Goal: Information Seeking & Learning: Understand process/instructions

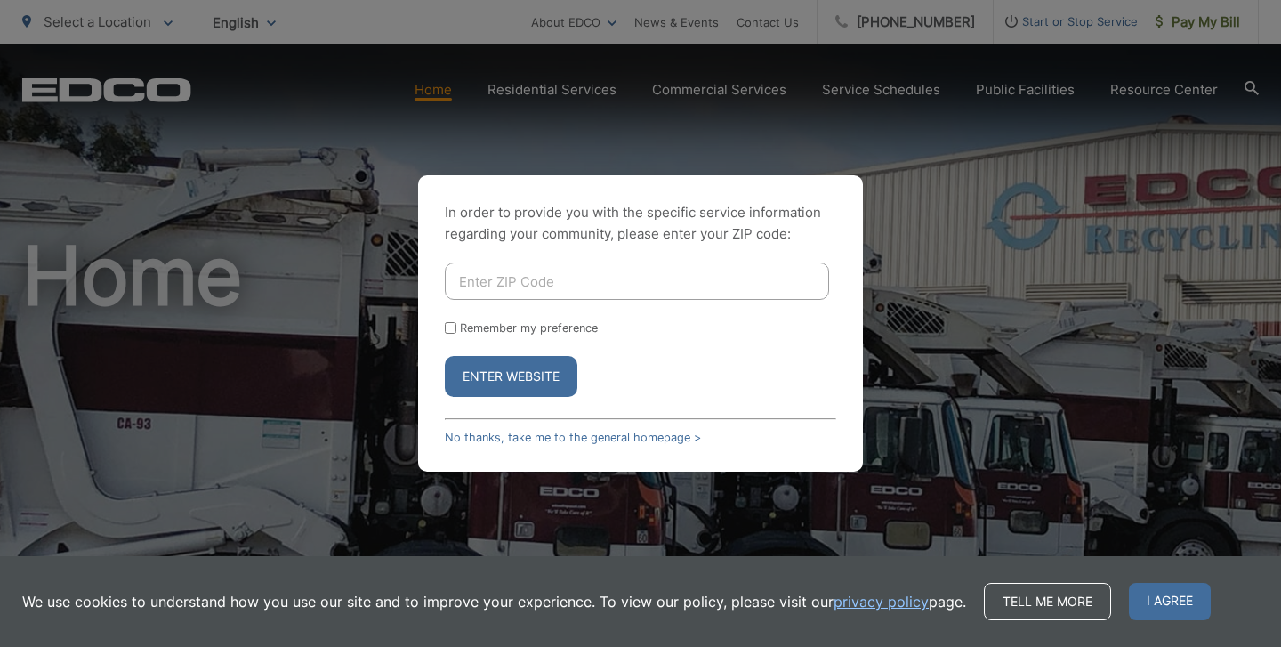
click at [586, 278] on input "Enter ZIP Code" at bounding box center [637, 280] width 384 height 37
type input "91941"
click at [500, 381] on button "Enter Website" at bounding box center [511, 376] width 133 height 41
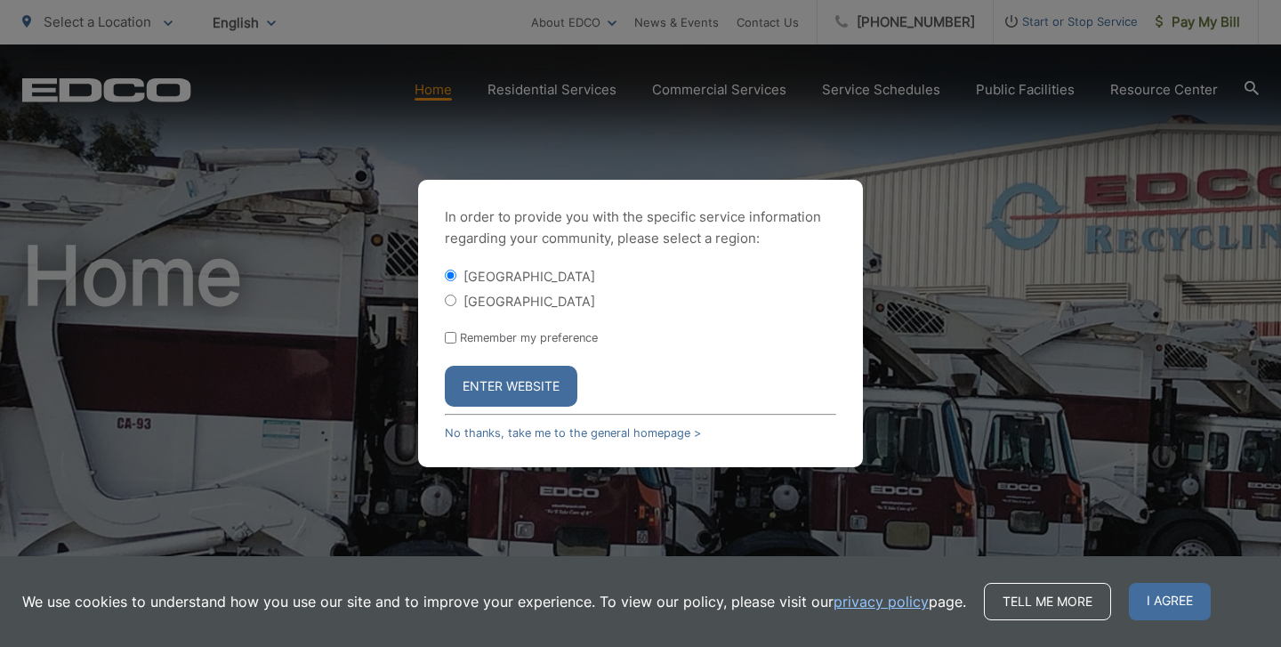
click at [503, 384] on button "Enter Website" at bounding box center [511, 386] width 133 height 41
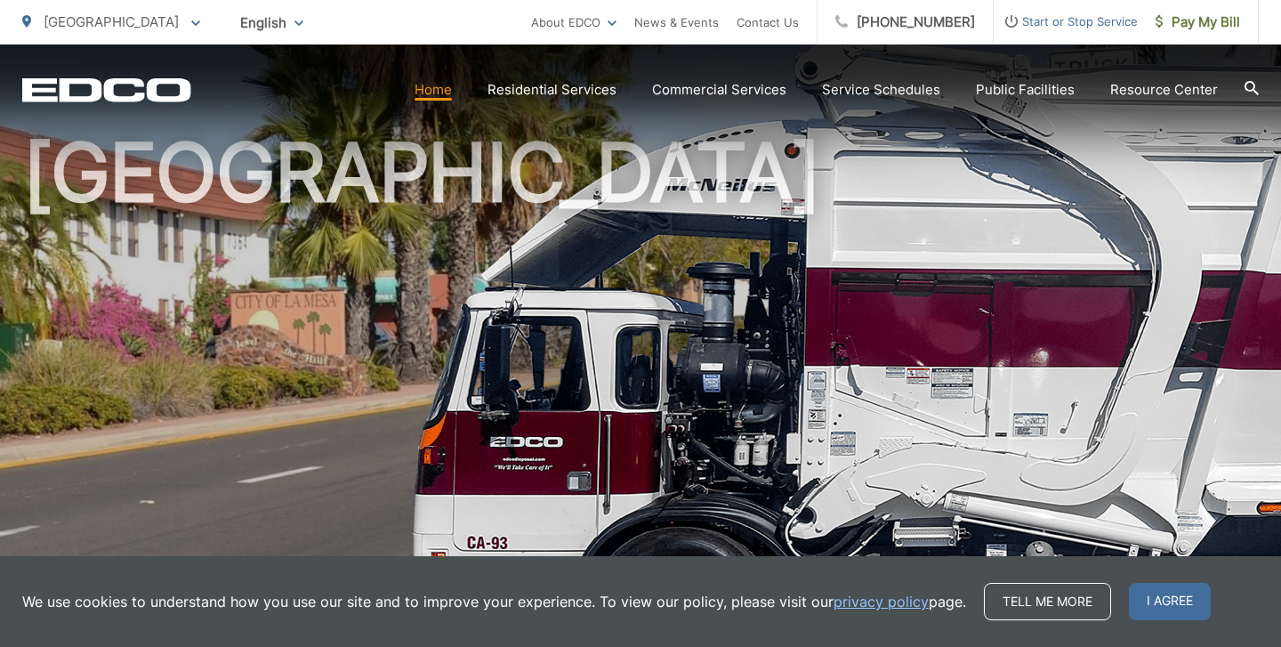
scroll to position [109, 0]
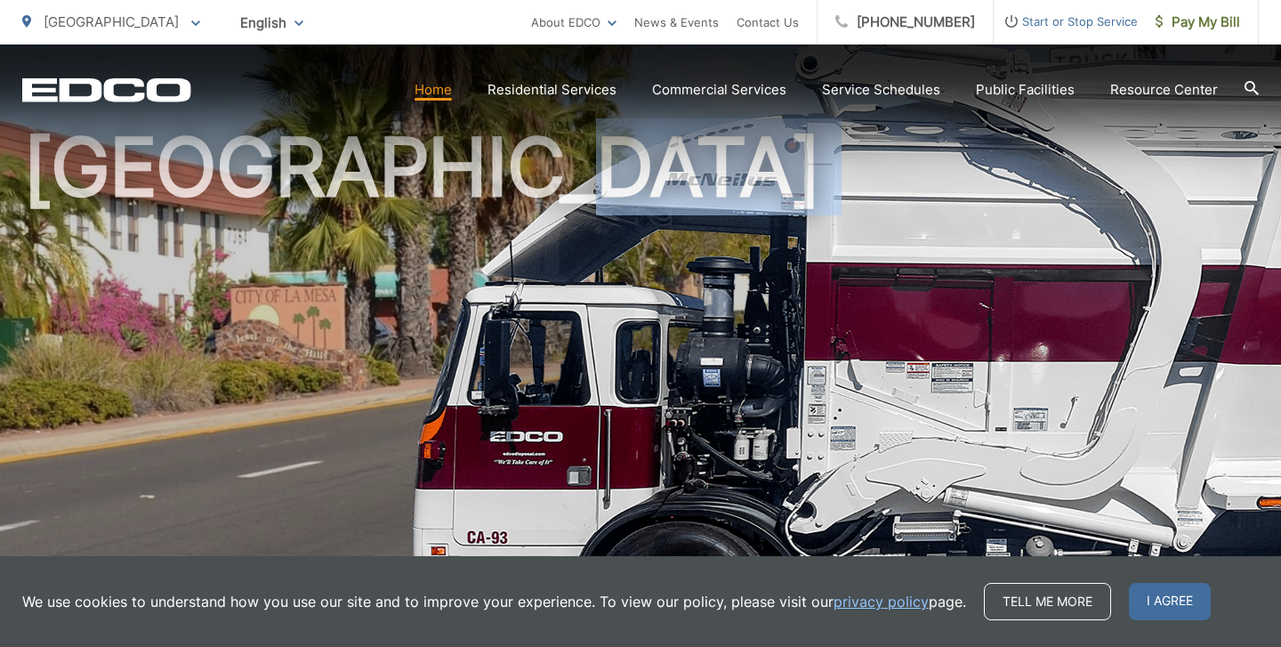
click at [806, 179] on h1 "[GEOGRAPHIC_DATA]" at bounding box center [640, 404] width 1237 height 563
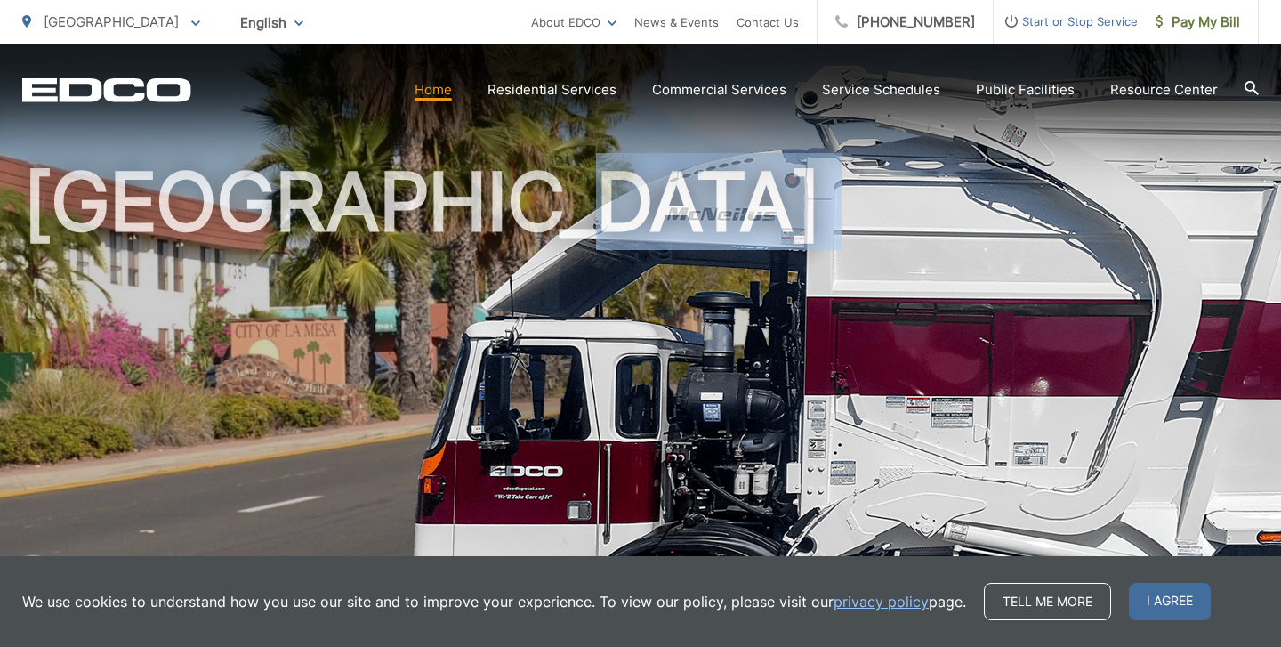
scroll to position [0, 0]
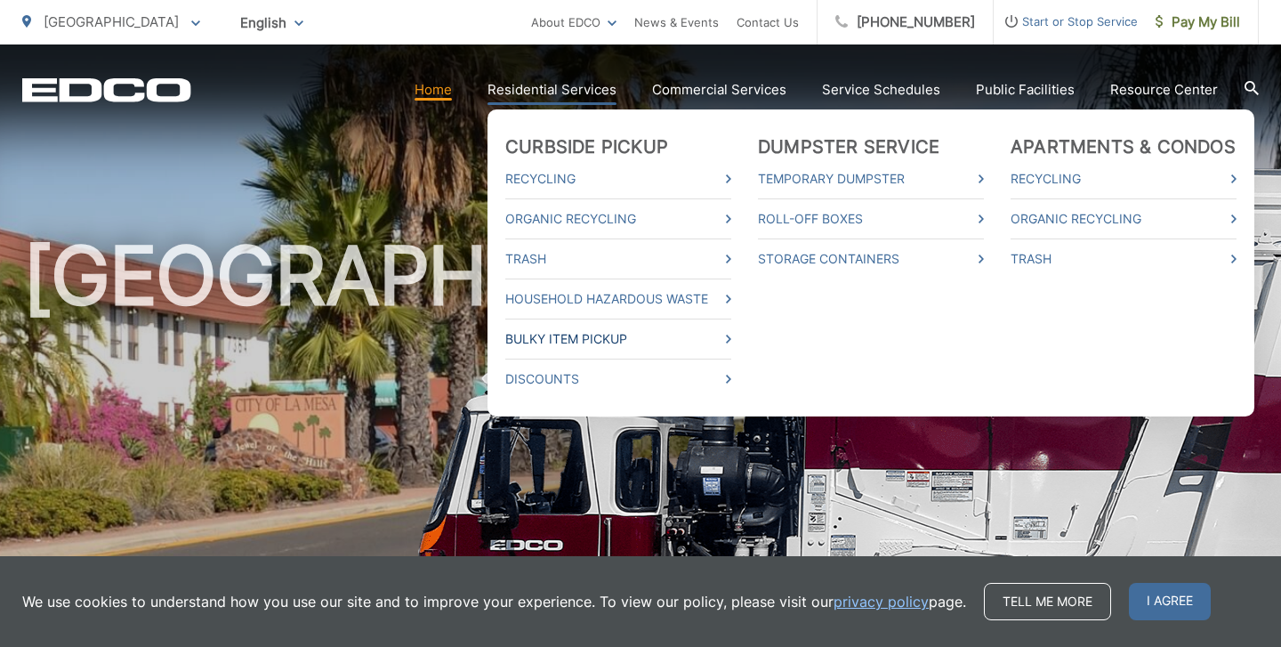
click at [731, 335] on icon at bounding box center [728, 339] width 5 height 9
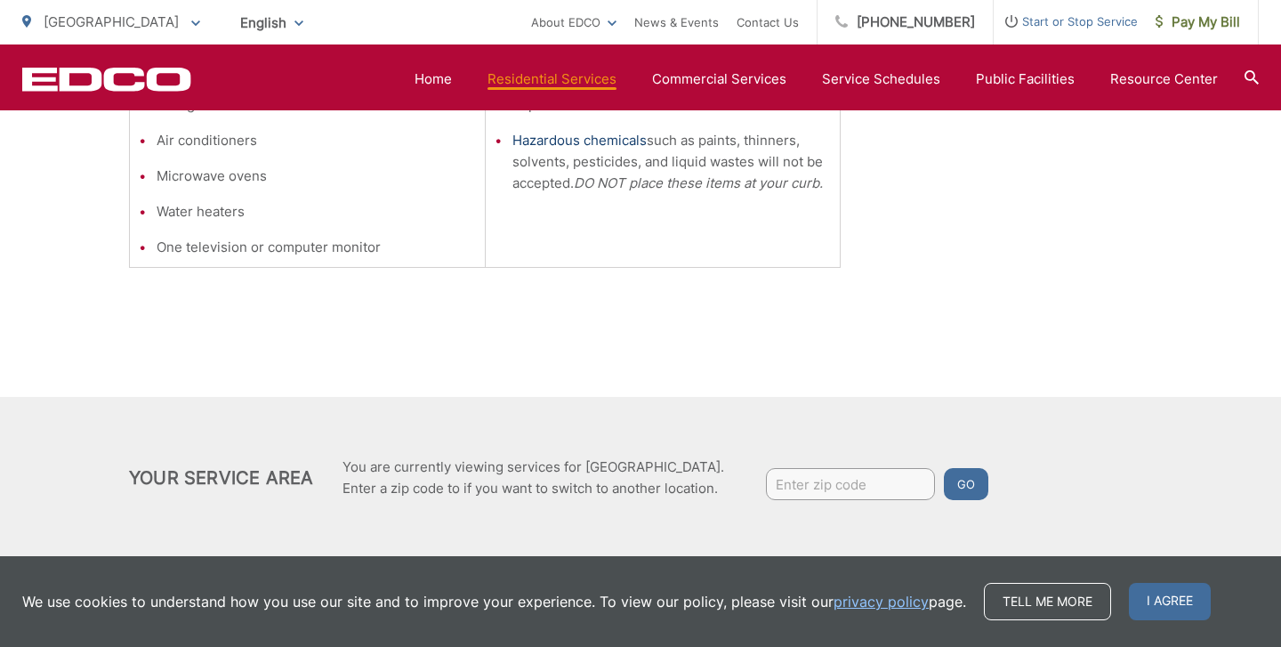
scroll to position [730, 0]
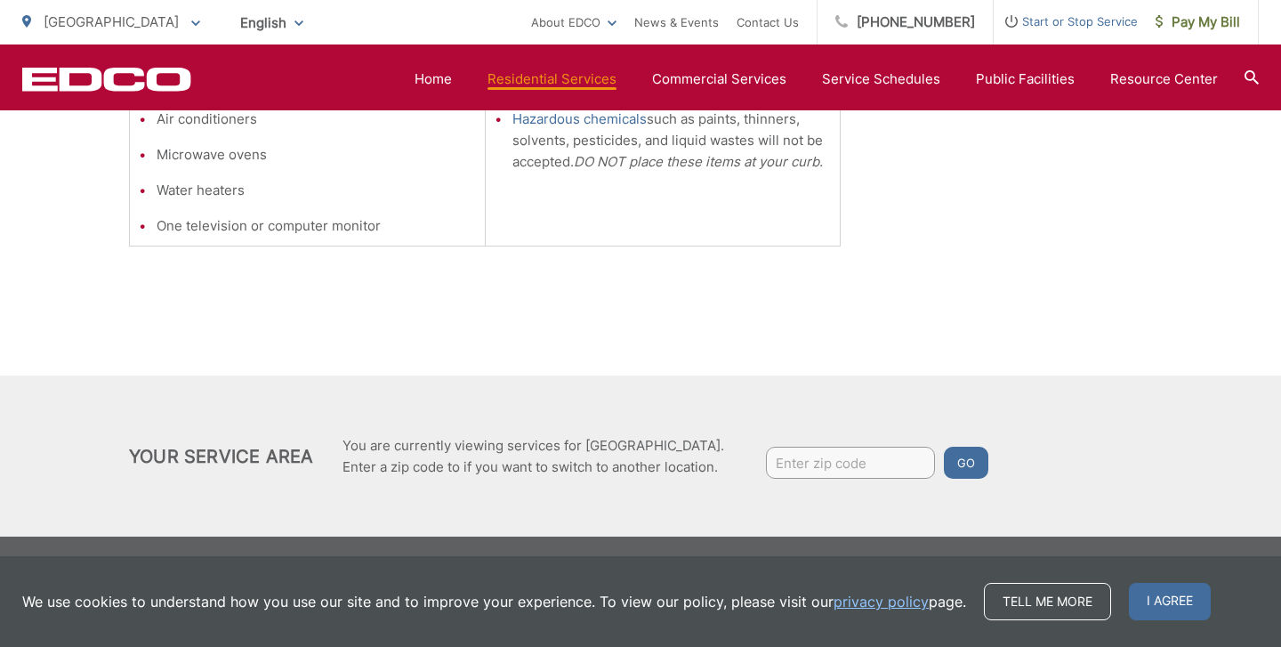
click at [921, 160] on div "Bulky Item Pickup Bulky Item Pickup is a service offered by EDCO for large item…" at bounding box center [640, 0] width 1023 height 749
click at [849, 463] on input "Enter zip code" at bounding box center [850, 463] width 169 height 32
type input "91941"
click at [965, 458] on button "Go" at bounding box center [966, 463] width 44 height 32
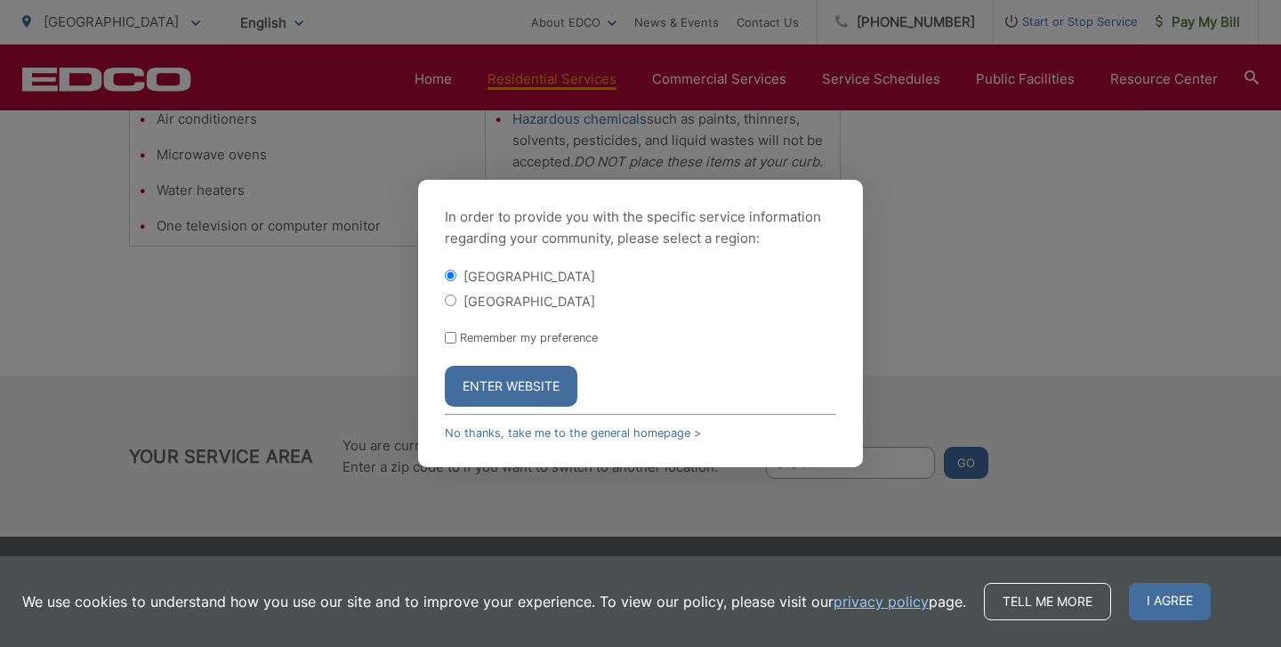
click at [525, 391] on button "Enter Website" at bounding box center [511, 386] width 133 height 41
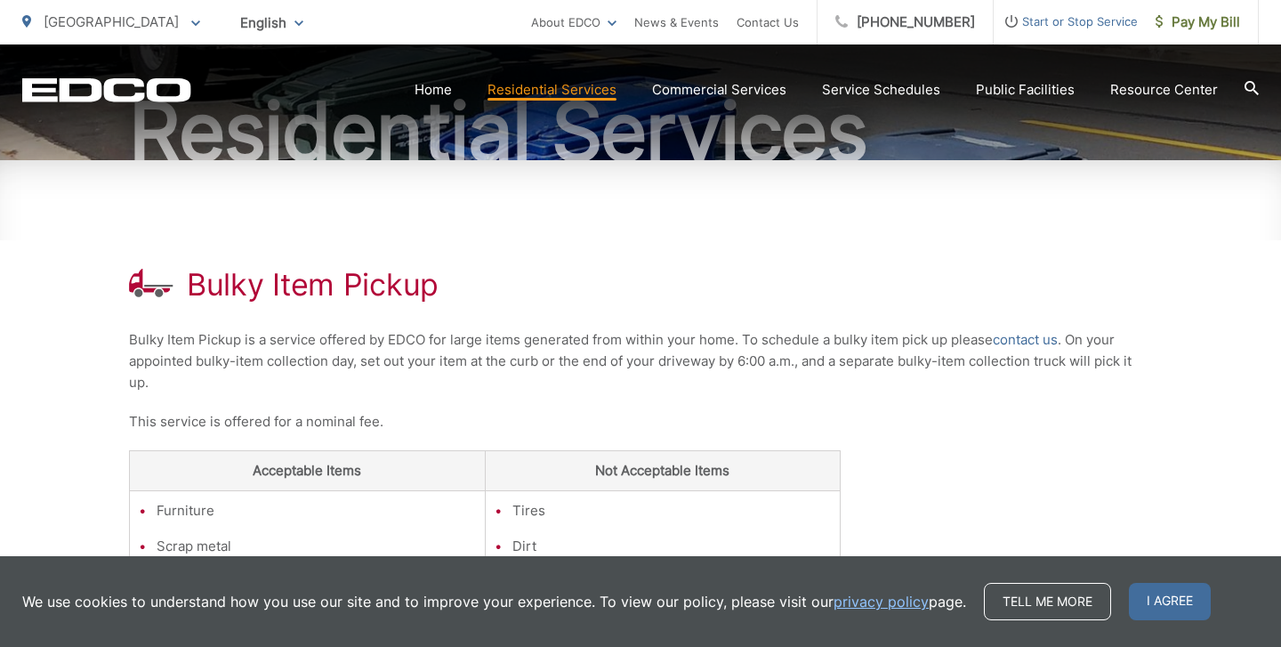
scroll to position [195, 0]
